Goal: Information Seeking & Learning: Learn about a topic

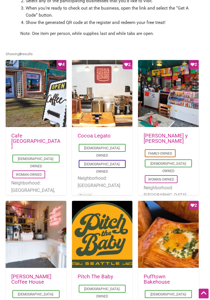
scroll to position [211, 0]
click at [177, 114] on div "Favorite Count 2" at bounding box center [168, 94] width 61 height 68
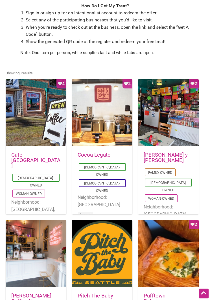
scroll to position [192, 0]
click at [31, 120] on div "Favorite Count 4" at bounding box center [36, 113] width 61 height 68
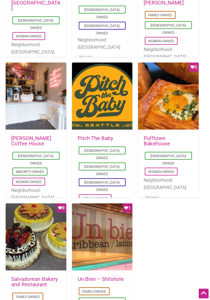
scroll to position [349, 0]
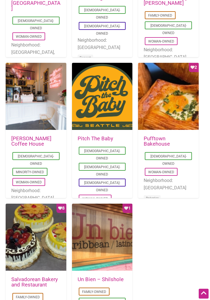
click at [98, 106] on div at bounding box center [102, 97] width 61 height 68
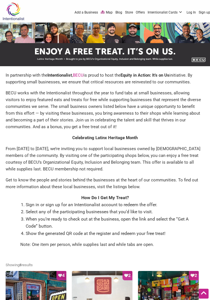
scroll to position [357, 0]
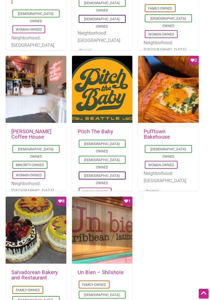
click at [114, 243] on div "Favorite Count 1" at bounding box center [102, 231] width 61 height 68
click at [32, 240] on div "Favorite Count 8" at bounding box center [36, 231] width 61 height 68
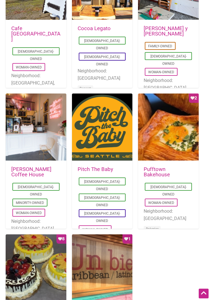
scroll to position [319, 0]
click at [24, 138] on div at bounding box center [36, 128] width 61 height 68
